Goal: Task Accomplishment & Management: Manage account settings

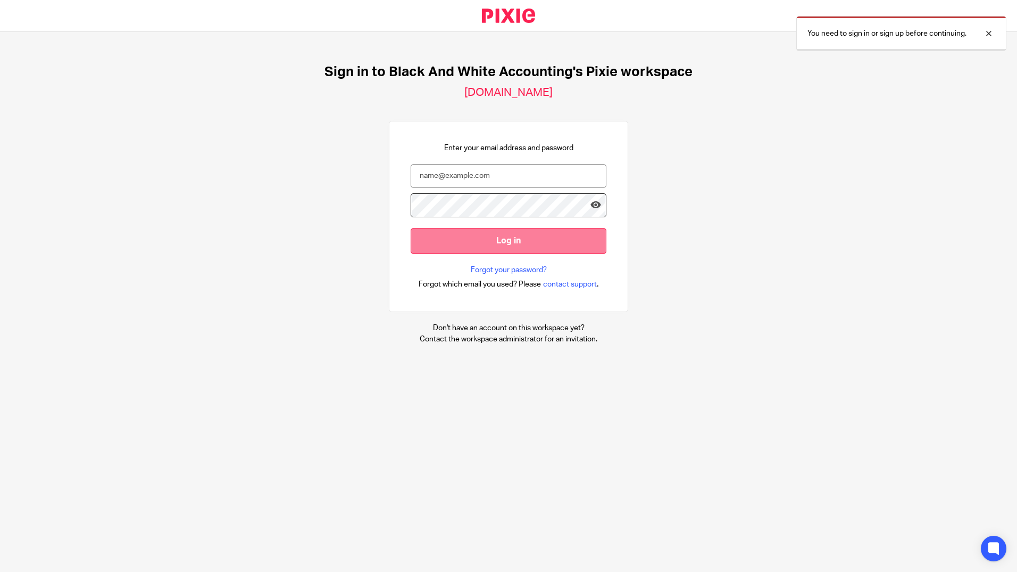
type input "[PERSON_NAME][EMAIL_ADDRESS][DOMAIN_NAME][PERSON_NAME]"
click at [460, 228] on input "Log in" at bounding box center [509, 241] width 196 height 26
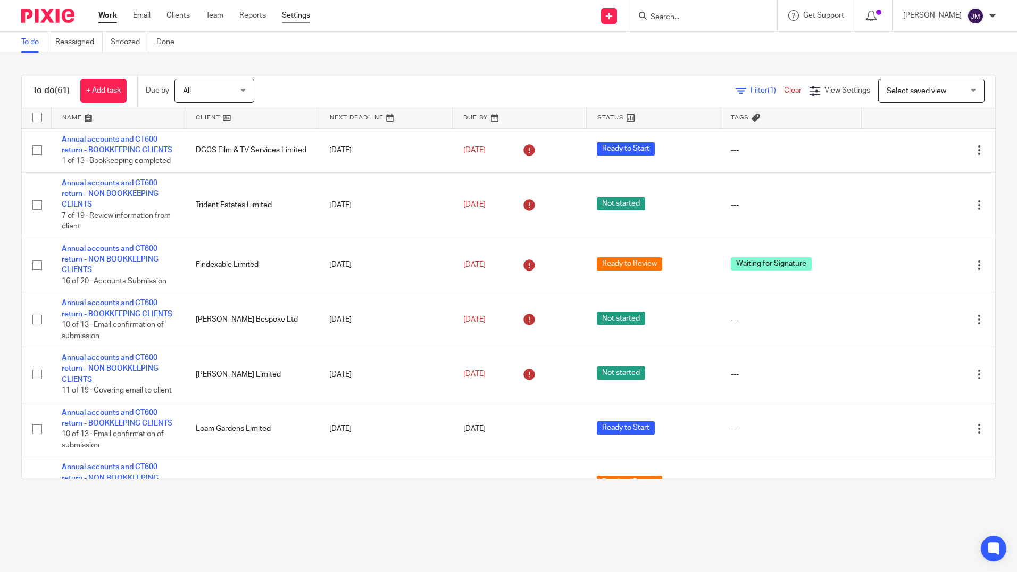
click at [306, 19] on link "Settings" at bounding box center [296, 15] width 28 height 11
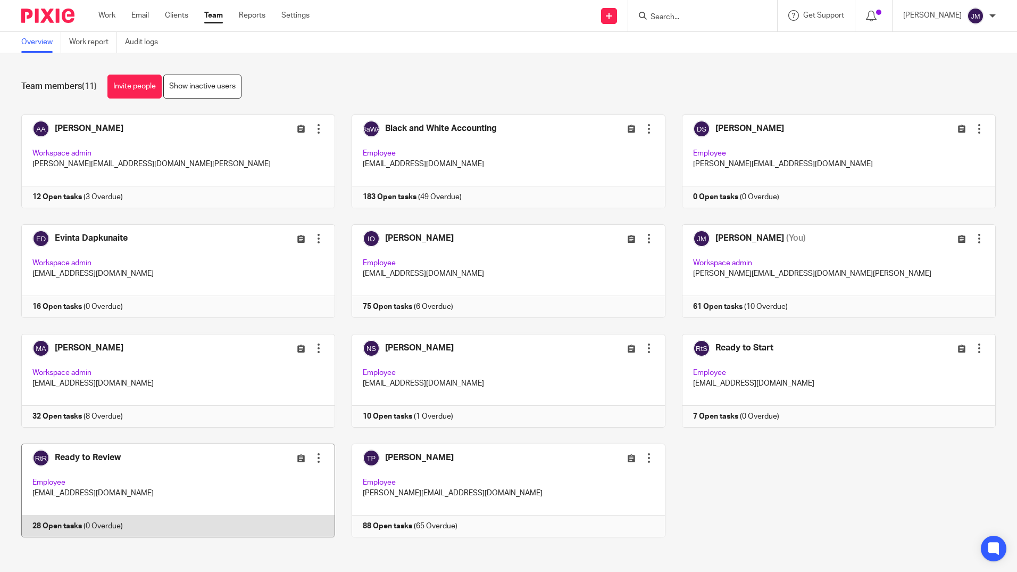
click at [114, 456] on link at bounding box center [170, 490] width 330 height 94
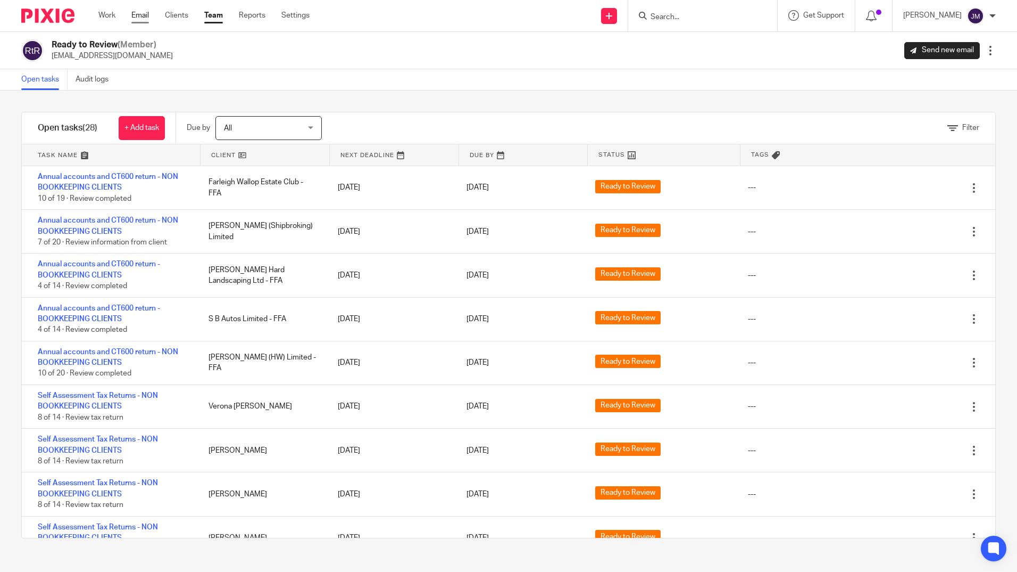
click at [148, 15] on link "Email" at bounding box center [140, 15] width 18 height 11
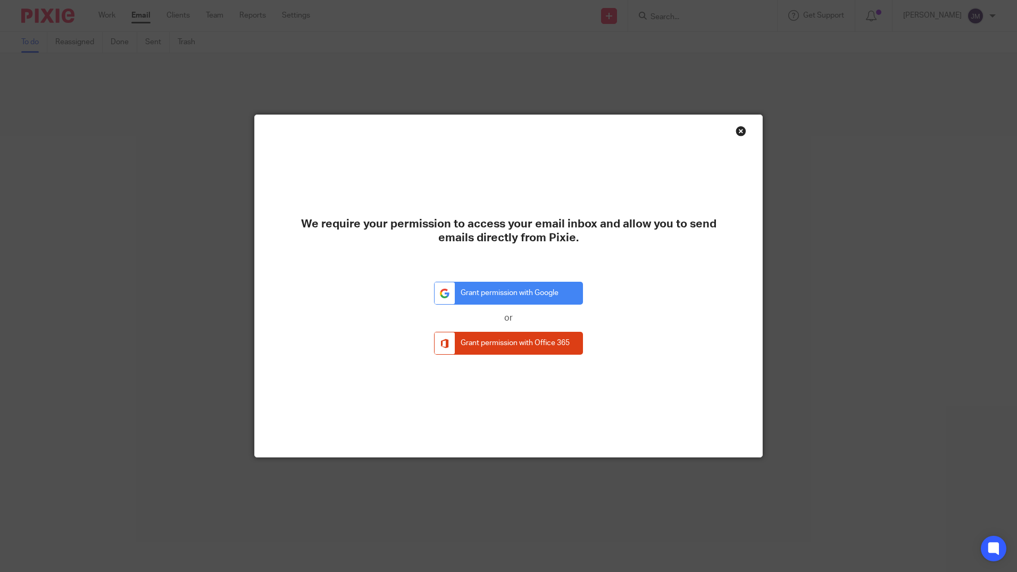
click at [738, 134] on div "Close this dialog window" at bounding box center [741, 131] width 11 height 11
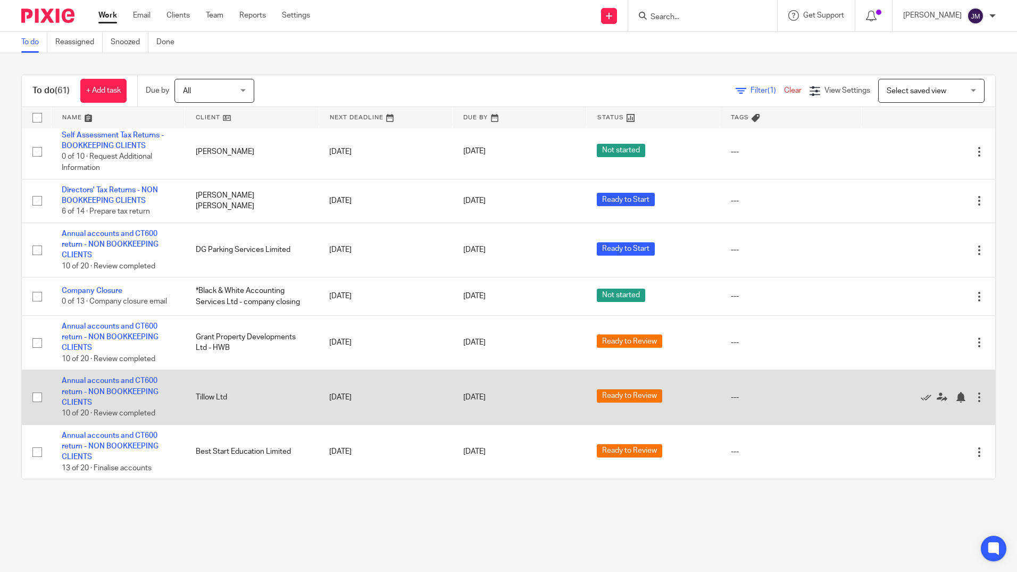
scroll to position [3161, 0]
click at [127, 385] on td "Annual accounts and CT600 return - NON BOOKKEEPING CLIENTS 10 of 20 · Review co…" at bounding box center [118, 397] width 134 height 55
click at [126, 388] on link "Annual accounts and CT600 return - NON BOOKKEEPING CLIENTS" at bounding box center [110, 391] width 97 height 29
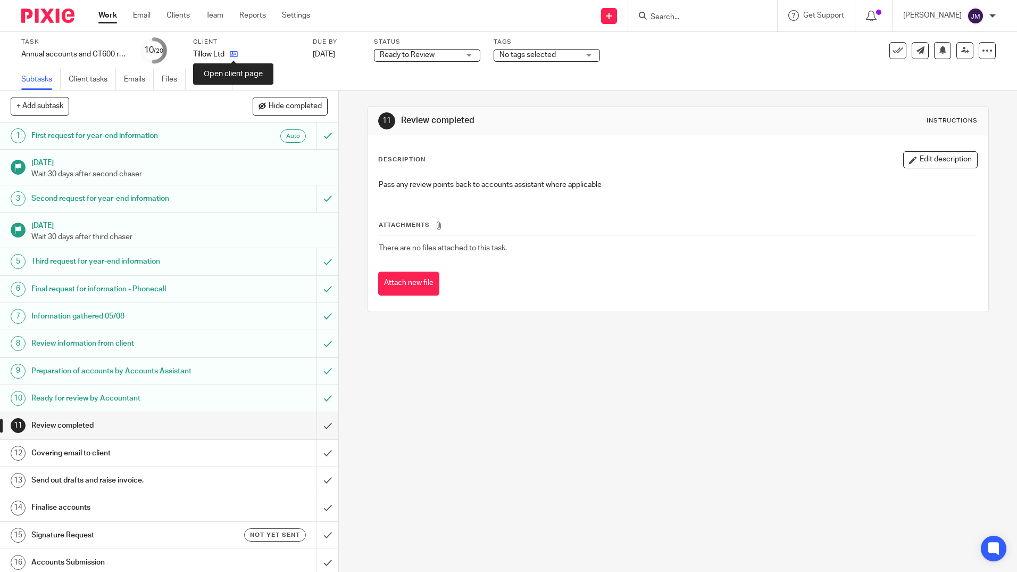
click at [231, 53] on icon at bounding box center [234, 54] width 8 height 8
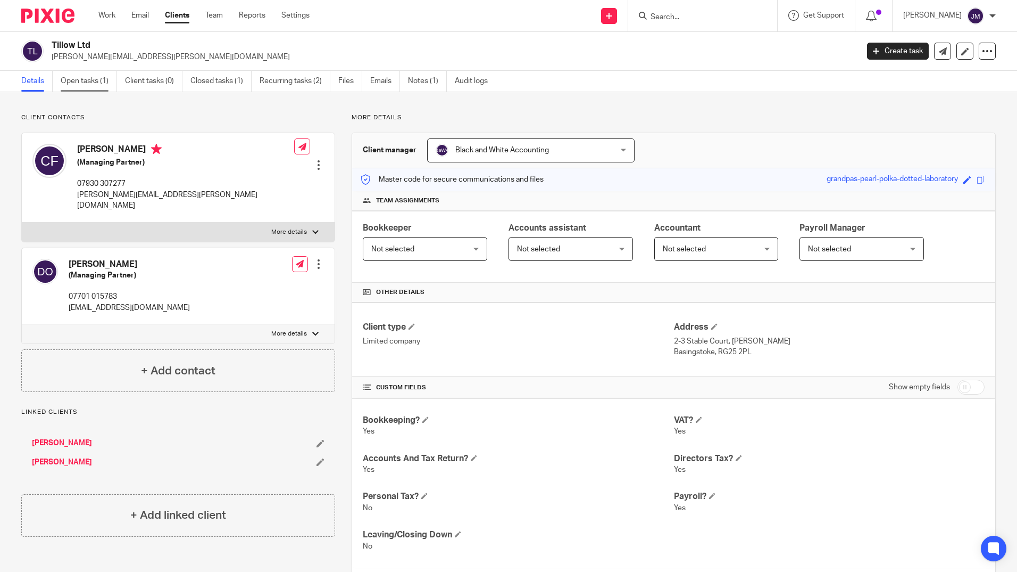
click at [93, 77] on link "Open tasks (1)" at bounding box center [89, 81] width 56 height 21
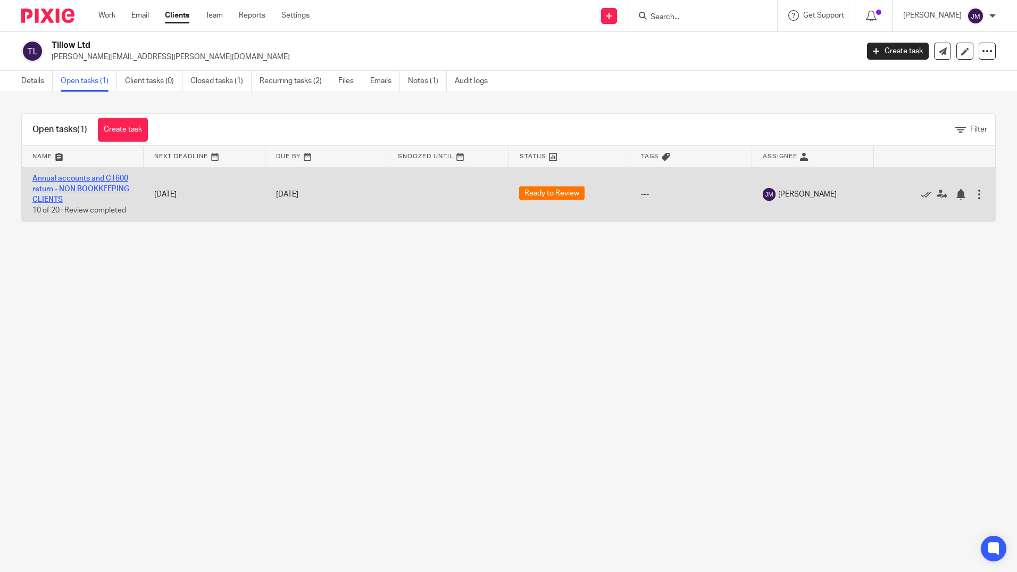
click at [106, 187] on link "Annual accounts and CT600 return - NON BOOKKEEPING CLIENTS" at bounding box center [80, 189] width 97 height 29
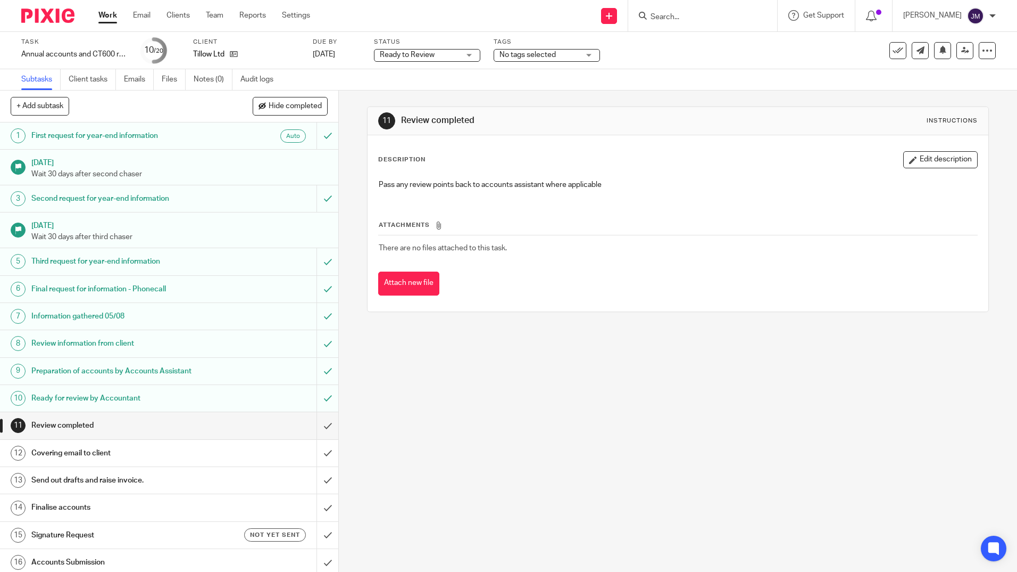
click at [89, 450] on h1 "Covering email to client" at bounding box center [122, 453] width 183 height 16
click at [73, 426] on h1 "Review completed" at bounding box center [122, 425] width 183 height 16
click at [68, 459] on h1 "Covering email to client" at bounding box center [122, 453] width 183 height 16
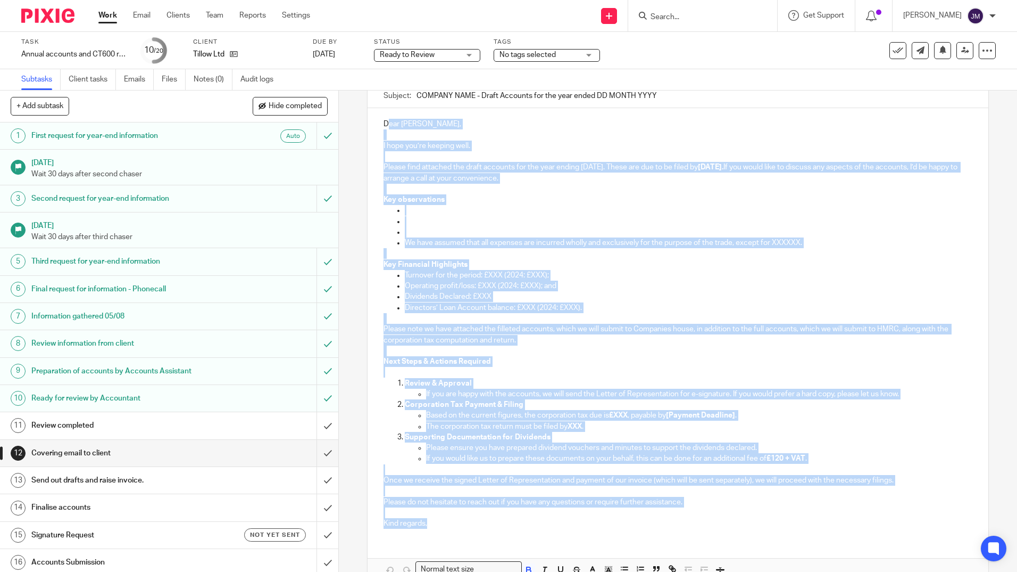
scroll to position [89, 0]
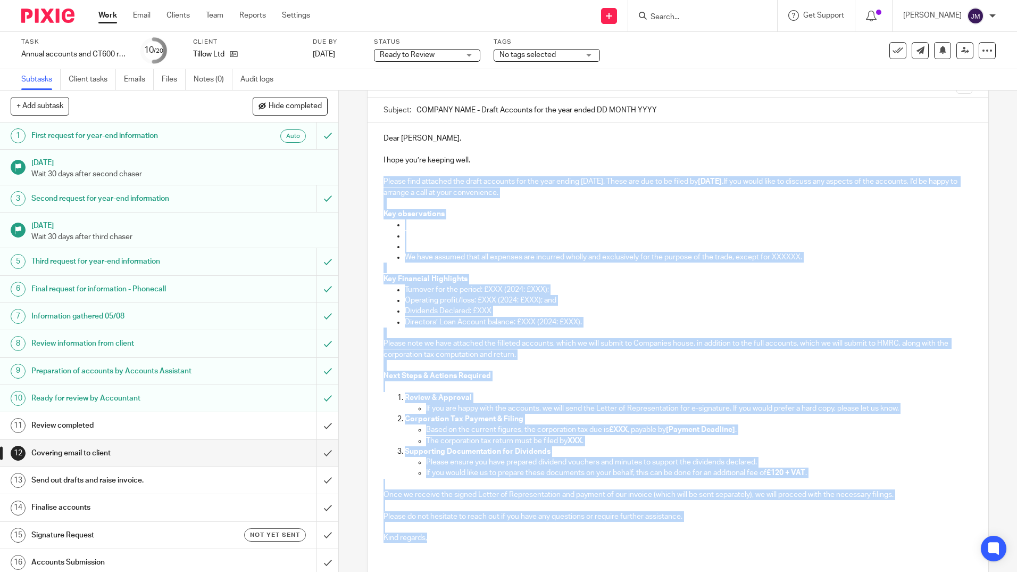
drag, startPoint x: 445, startPoint y: 464, endPoint x: 379, endPoint y: 178, distance: 293.8
click at [379, 178] on div "Dear Colin, I hope you’re keeping well. Please find attached the draft accounts…" at bounding box center [678, 336] width 620 height 428
copy div "Please find attached the draft accounts for the year ending 31 May 2025. These …"
click at [233, 53] on icon at bounding box center [234, 54] width 8 height 8
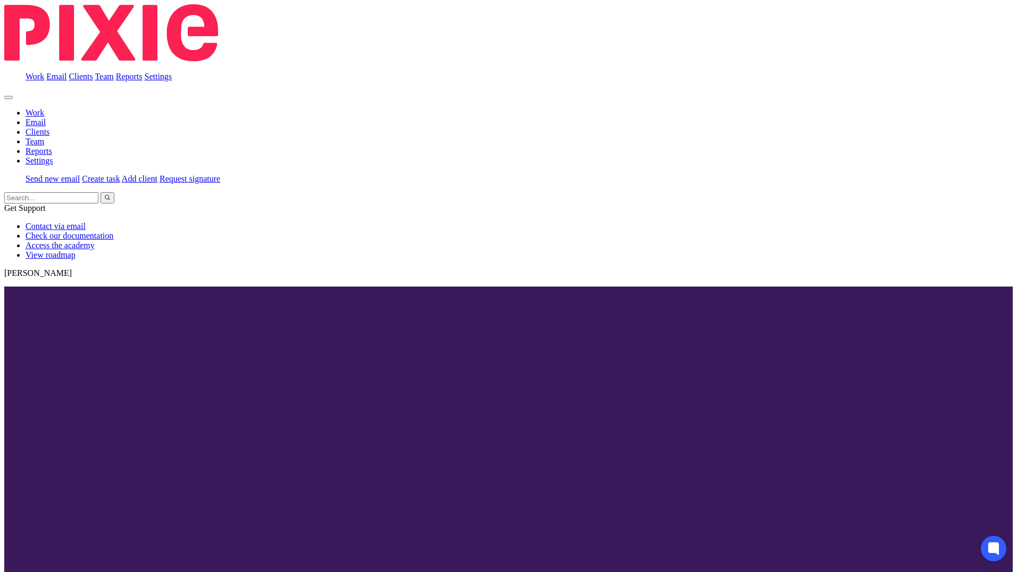
drag, startPoint x: 150, startPoint y: 192, endPoint x: 73, endPoint y: 195, distance: 76.7
copy p "[PERSON_NAME][EMAIL_ADDRESS][PERSON_NAME][DOMAIN_NAME]"
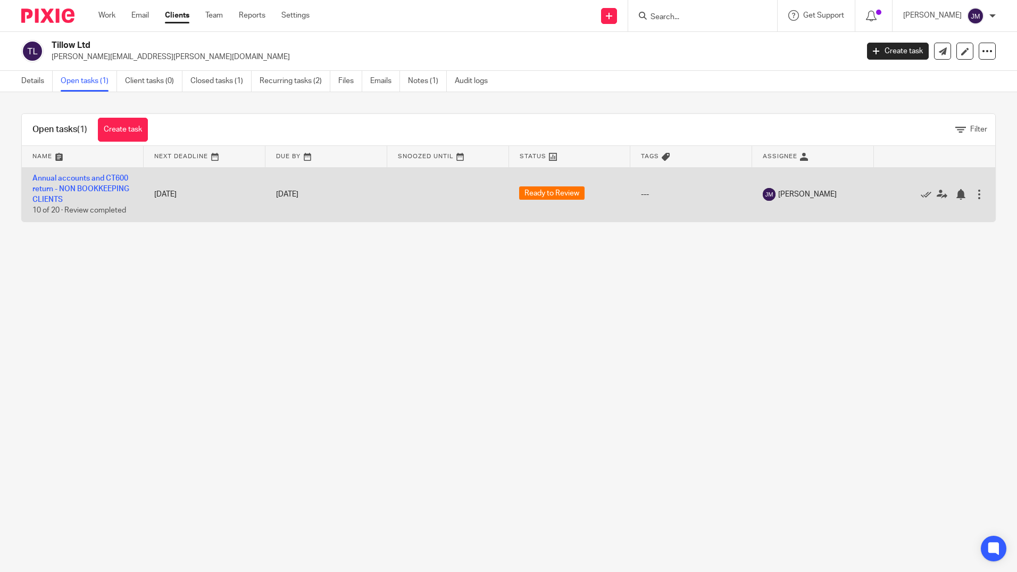
click at [105, 183] on td "Annual accounts and CT600 return - NON BOOKKEEPING CLIENTS 10 of 20 · Review co…" at bounding box center [83, 194] width 122 height 54
click at [103, 186] on link "Annual accounts and CT600 return - NON BOOKKEEPING CLIENTS" at bounding box center [80, 189] width 97 height 29
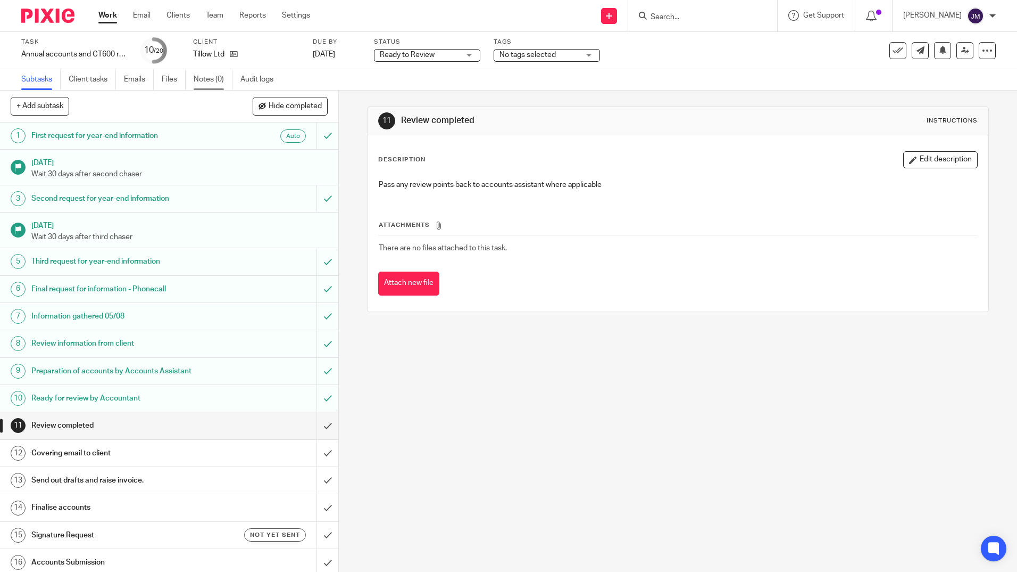
click at [198, 76] on link "Notes (0)" at bounding box center [213, 79] width 39 height 21
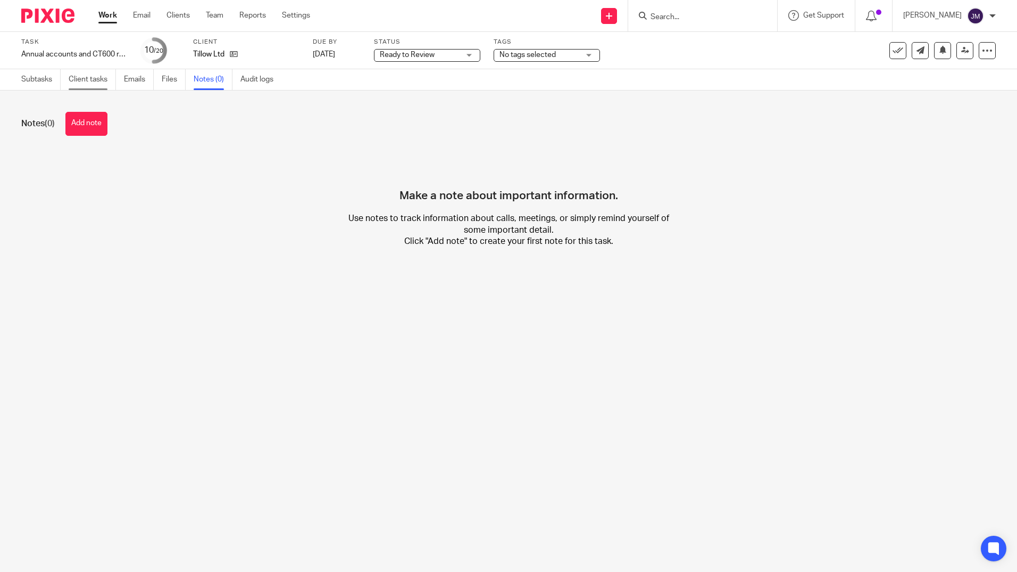
click at [89, 86] on link "Client tasks" at bounding box center [92, 79] width 47 height 21
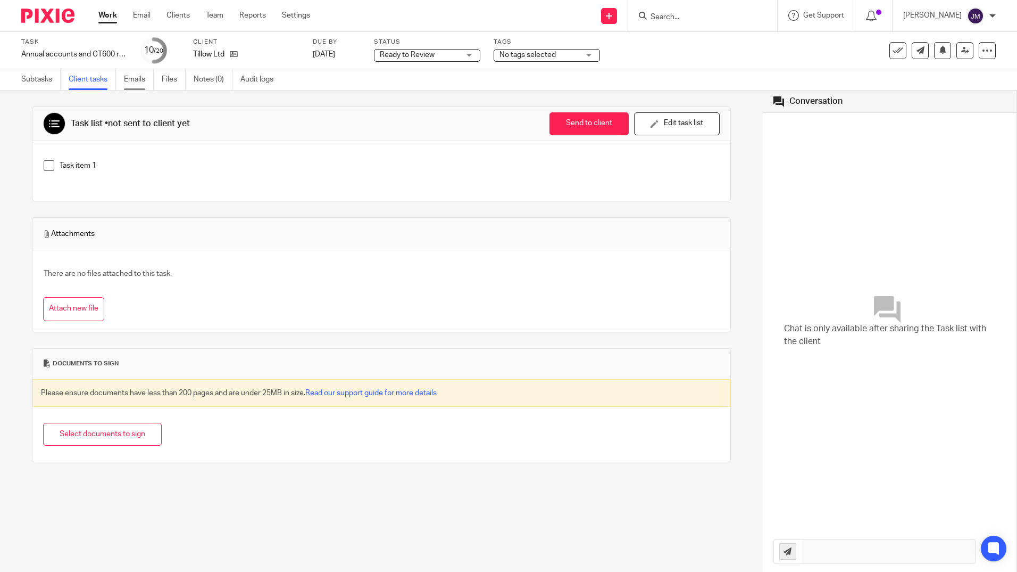
click at [131, 79] on link "Emails" at bounding box center [139, 79] width 30 height 21
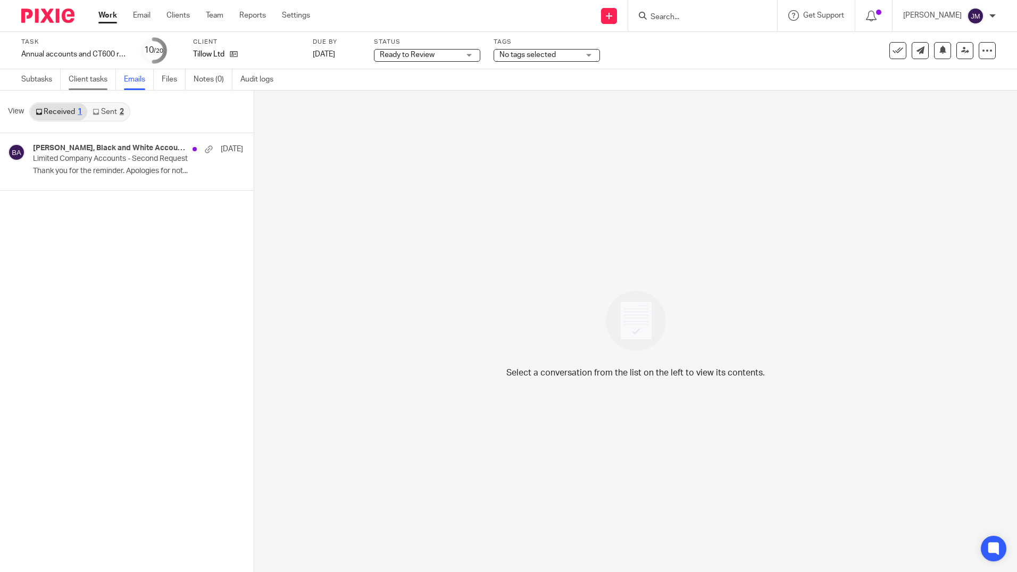
click at [96, 83] on link "Client tasks" at bounding box center [92, 79] width 47 height 21
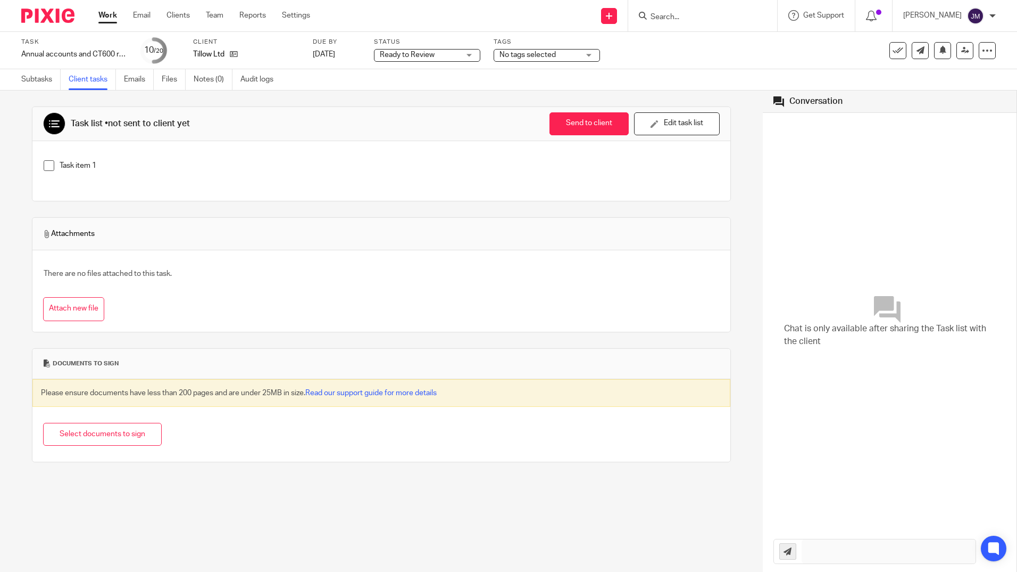
click at [31, 77] on link "Subtasks" at bounding box center [40, 79] width 39 height 21
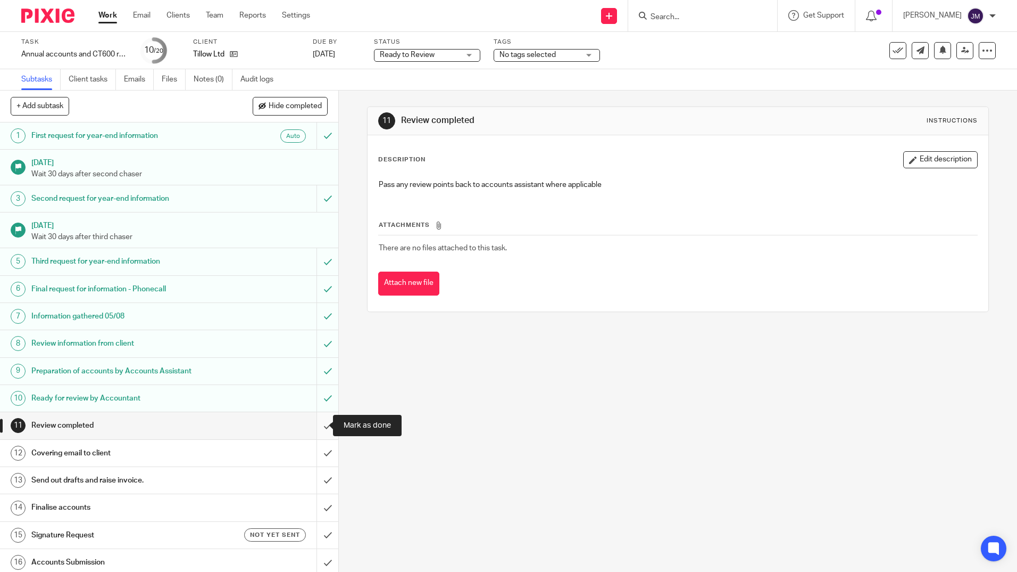
click at [324, 424] on input "submit" at bounding box center [169, 425] width 338 height 27
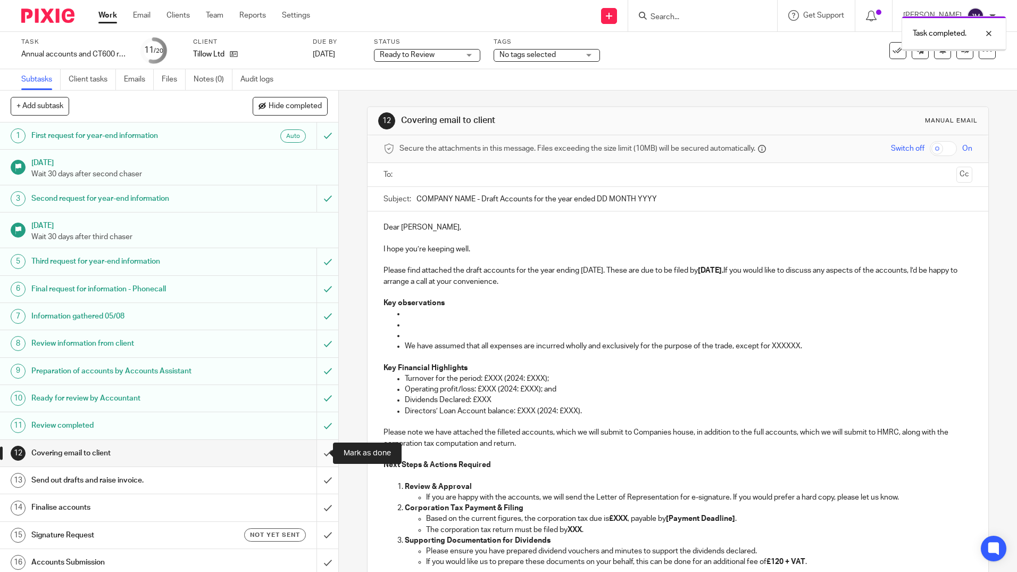
click at [316, 451] on input "submit" at bounding box center [169, 453] width 338 height 27
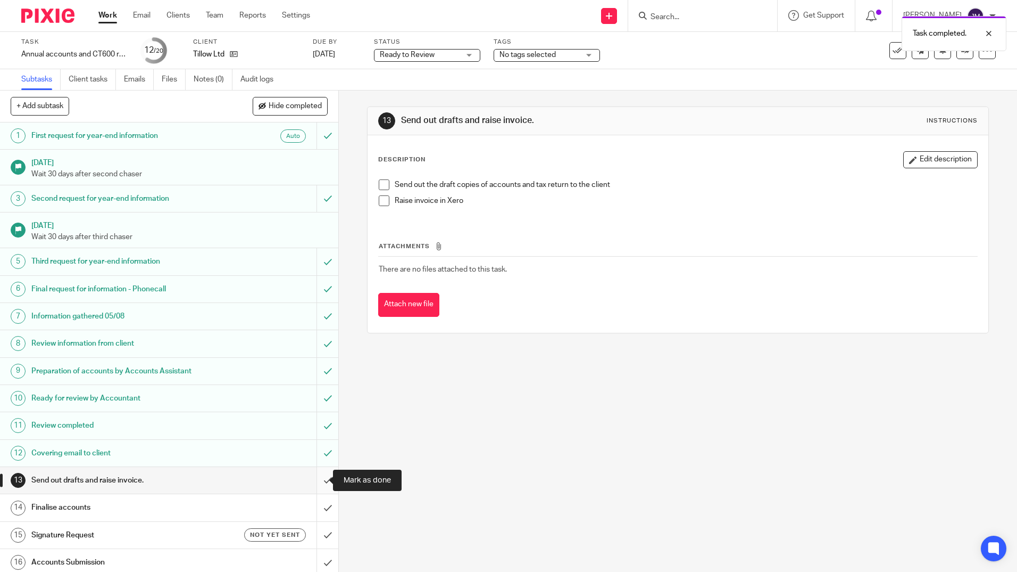
click at [317, 478] on input "submit" at bounding box center [169, 480] width 338 height 27
